Goal: Transaction & Acquisition: Download file/media

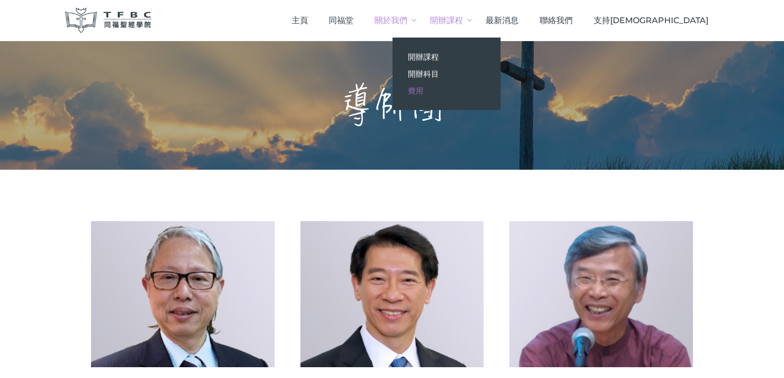
click at [423, 91] on span "費用" at bounding box center [415, 91] width 15 height 10
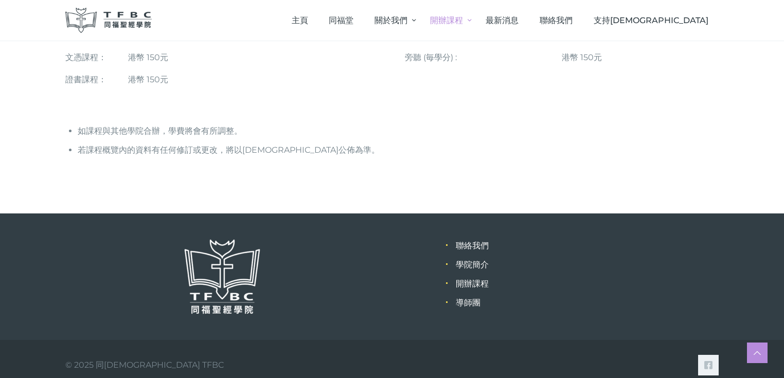
scroll to position [212, 0]
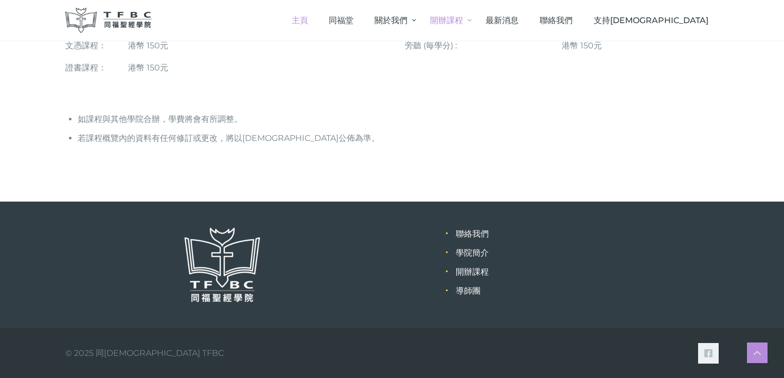
click at [308, 23] on span "主頁" at bounding box center [300, 20] width 16 height 10
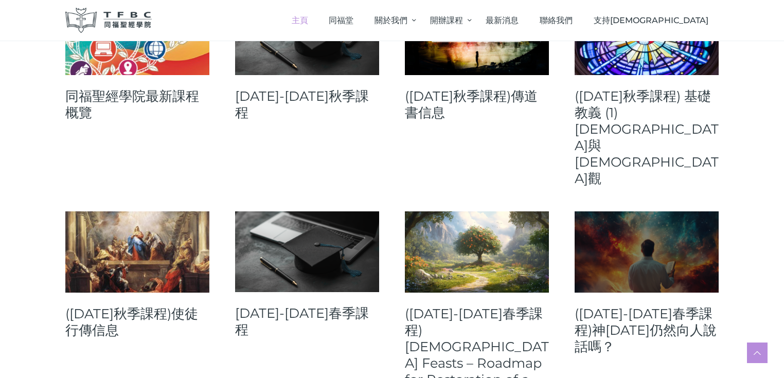
scroll to position [453, 0]
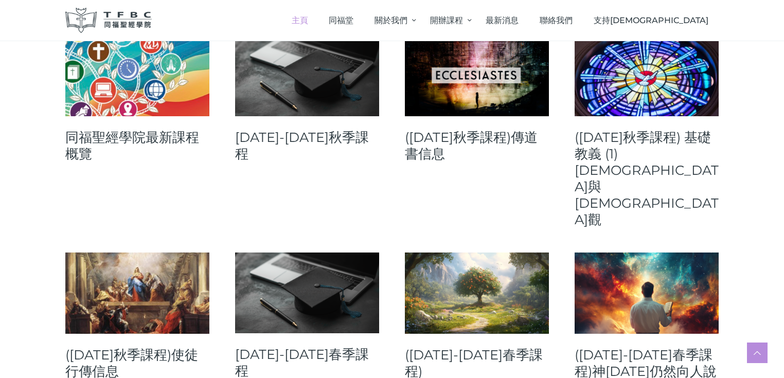
drag, startPoint x: 146, startPoint y: 95, endPoint x: 156, endPoint y: 102, distance: 12.9
click at [146, 95] on link at bounding box center [137, 76] width 144 height 81
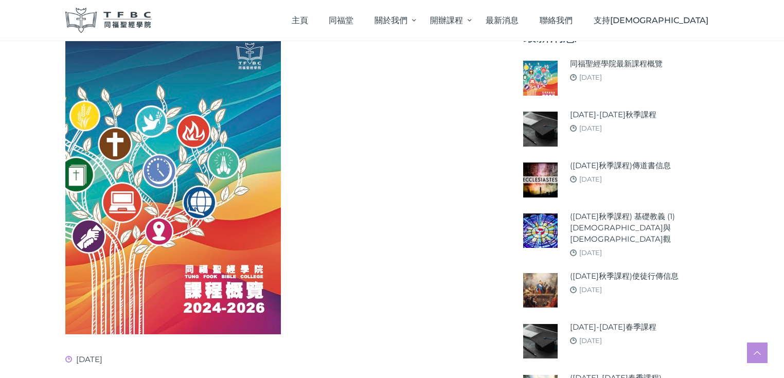
scroll to position [165, 0]
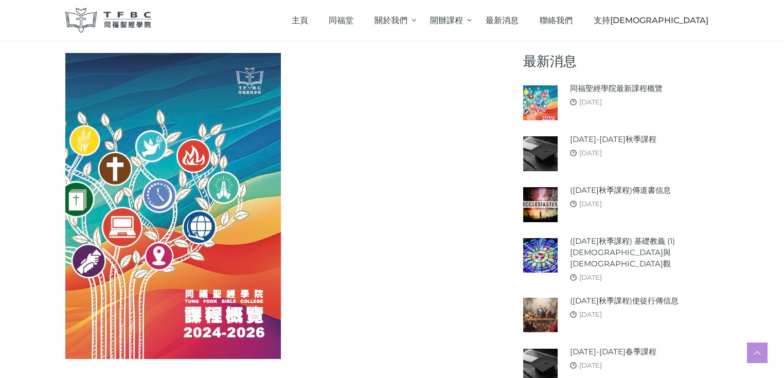
click at [548, 97] on img at bounding box center [540, 102] width 34 height 34
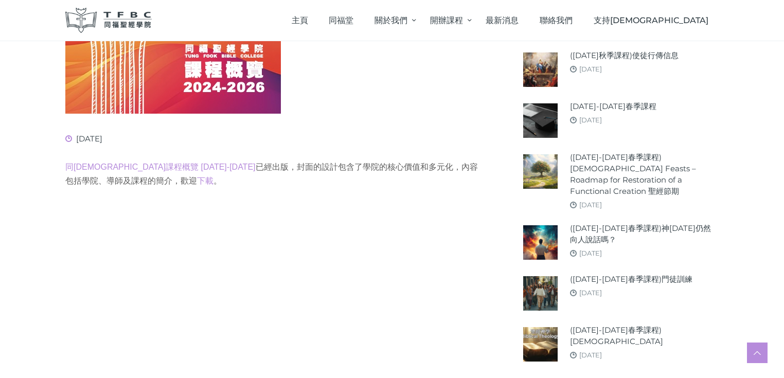
scroll to position [412, 0]
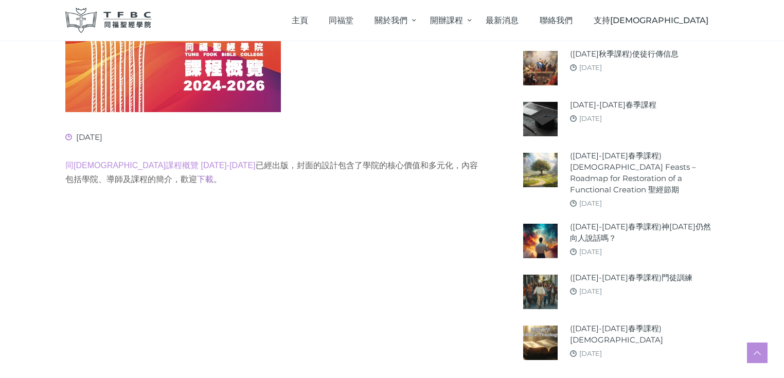
click at [197, 179] on link "下載" at bounding box center [205, 179] width 16 height 9
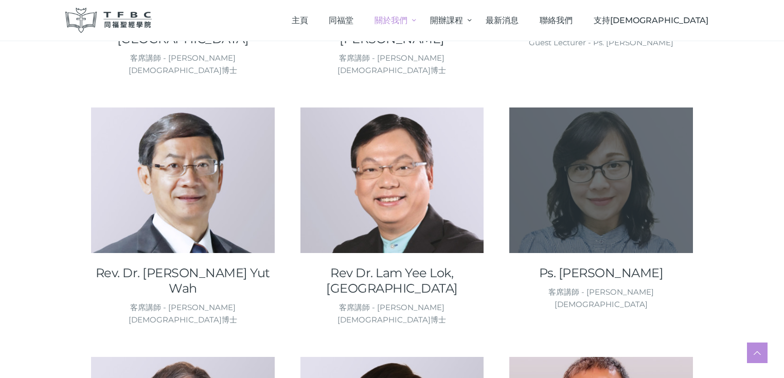
scroll to position [617, 0]
